Goal: Information Seeking & Learning: Learn about a topic

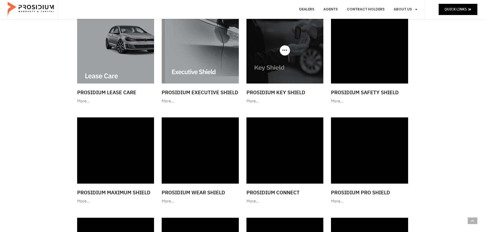
scroll to position [382, 0]
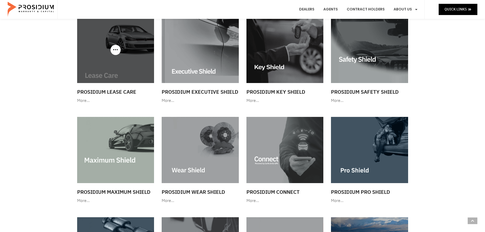
click at [130, 76] on img at bounding box center [115, 50] width 77 height 66
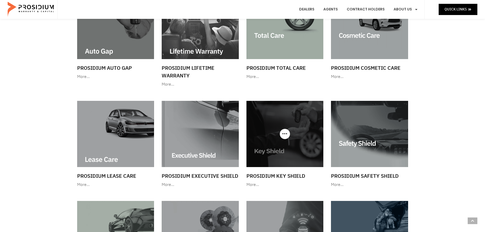
scroll to position [244, 0]
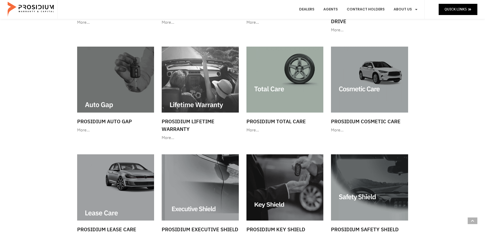
click at [452, 109] on div "Show All Service Contracts GAP Lifetime Warranty Protection RV & Powersports Sh…" at bounding box center [242, 232] width 485 height 897
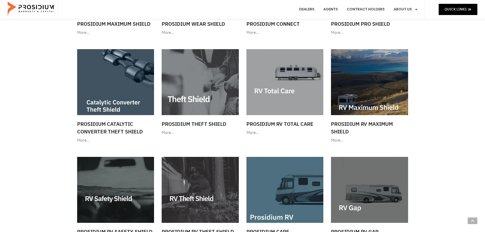
scroll to position [250, 0]
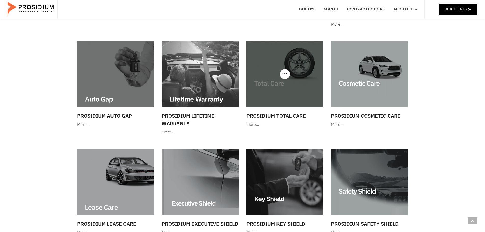
click at [267, 117] on h3 "Prosidium Total Care" at bounding box center [284, 116] width 77 height 8
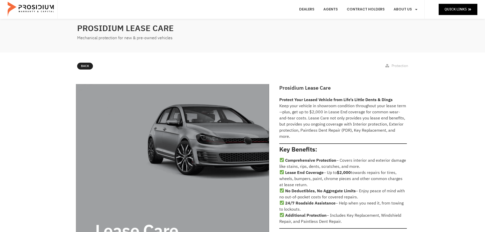
scroll to position [25, 0]
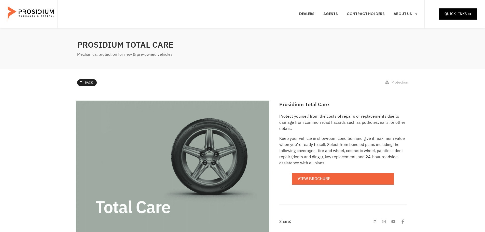
click at [78, 83] on link "Back" at bounding box center [87, 82] width 20 height 7
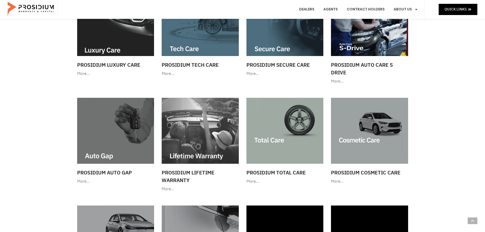
scroll to position [178, 0]
